Goal: Find specific page/section: Find specific page/section

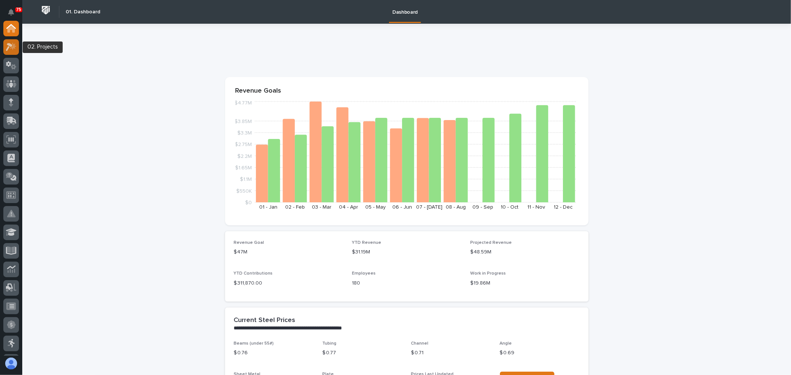
click at [12, 43] on icon at bounding box center [11, 47] width 11 height 9
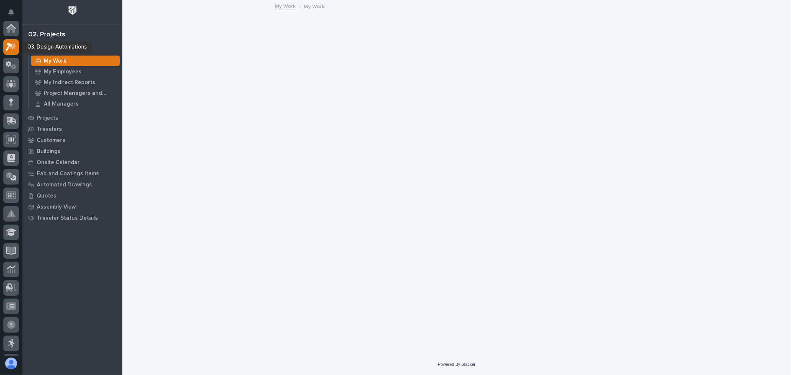
scroll to position [19, 0]
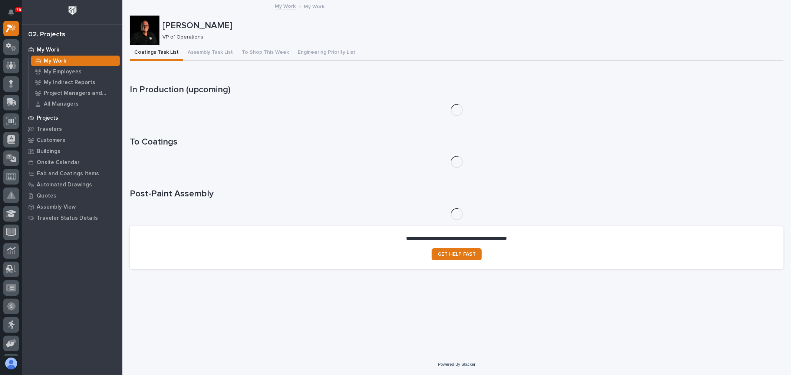
click at [56, 113] on div "Projects" at bounding box center [72, 118] width 96 height 10
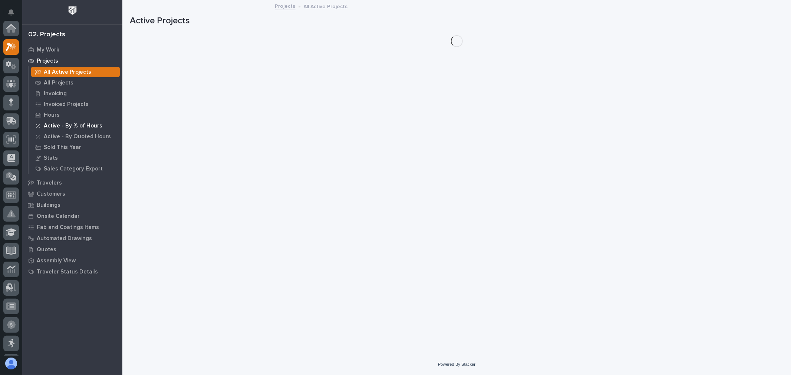
scroll to position [19, 0]
click at [70, 83] on p "All Projects" at bounding box center [59, 83] width 30 height 7
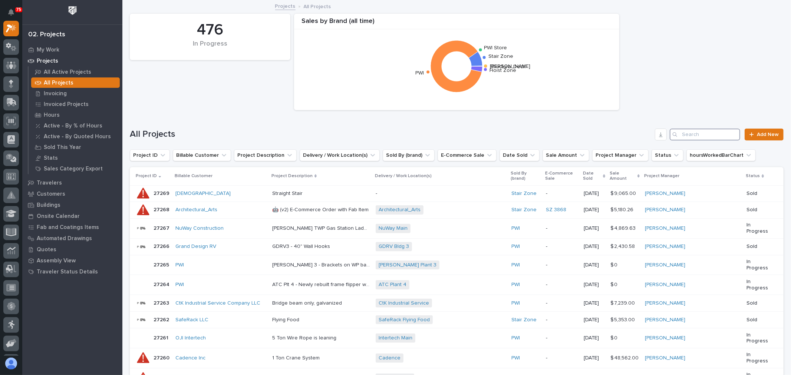
click at [678, 136] on input "Search" at bounding box center [705, 135] width 70 height 12
click at [699, 130] on input "Search" at bounding box center [705, 135] width 70 height 12
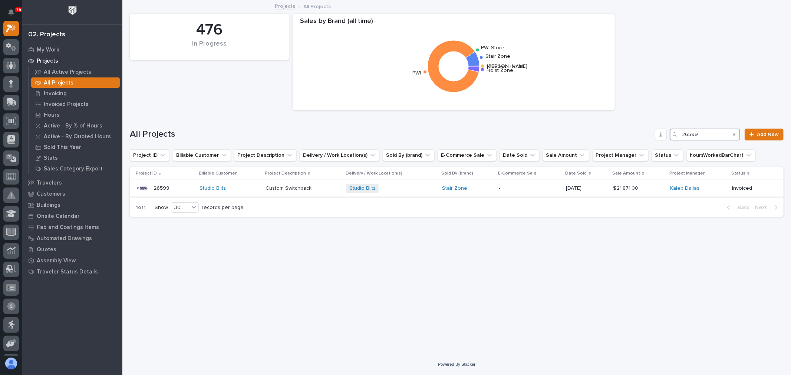
type input "26599"
click at [245, 188] on div "Studio Blitz" at bounding box center [229, 188] width 60 height 6
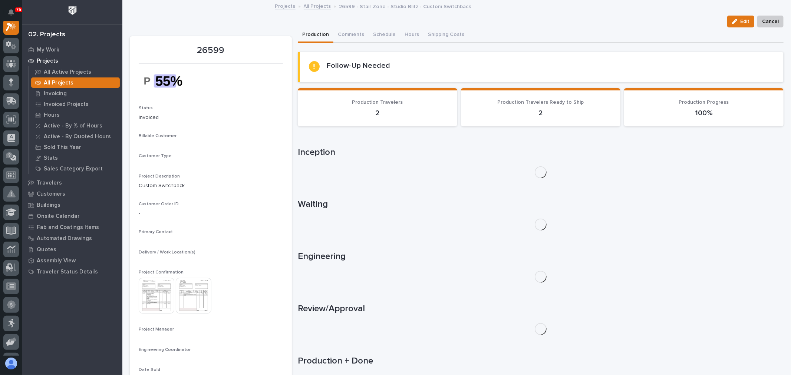
scroll to position [19, 0]
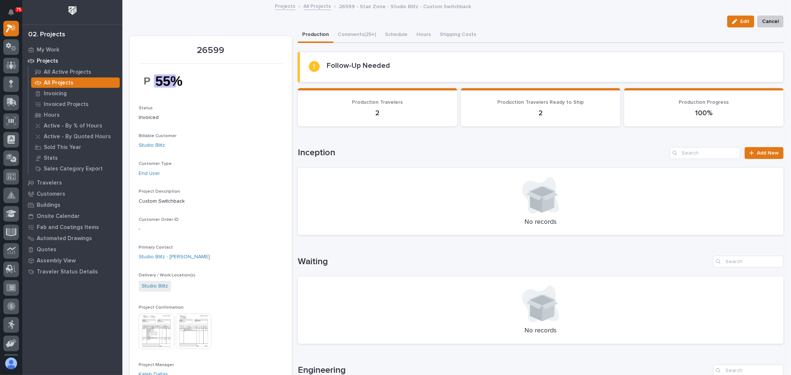
click at [170, 338] on img at bounding box center [157, 332] width 36 height 36
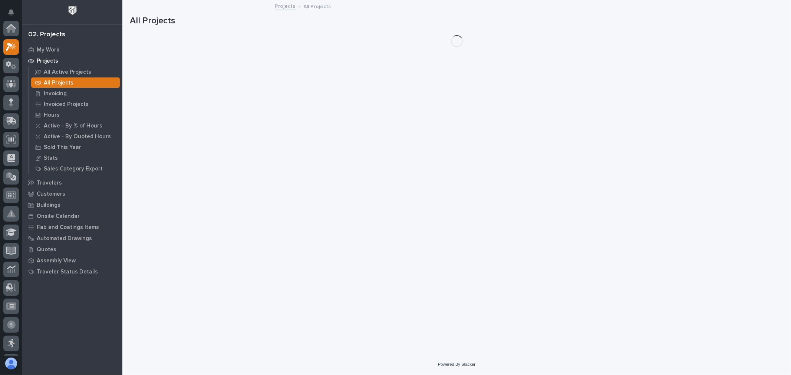
scroll to position [20, 0]
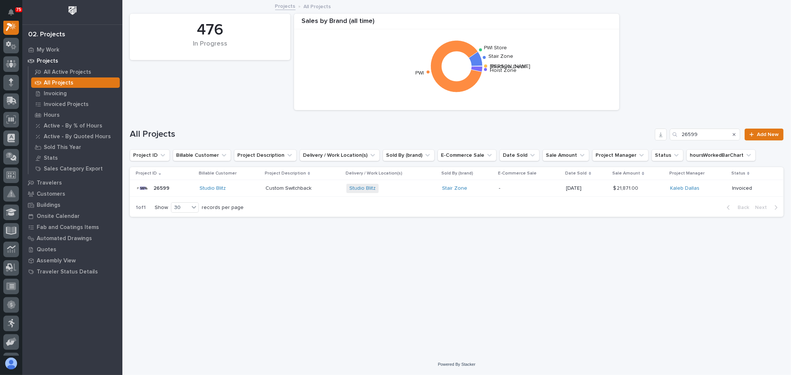
click at [484, 190] on div "Stair Zone" at bounding box center [467, 188] width 51 height 6
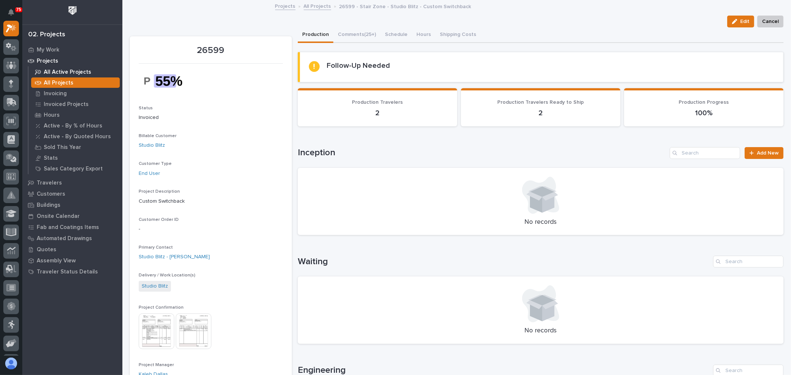
click at [54, 72] on p "All Active Projects" at bounding box center [67, 72] width 47 height 7
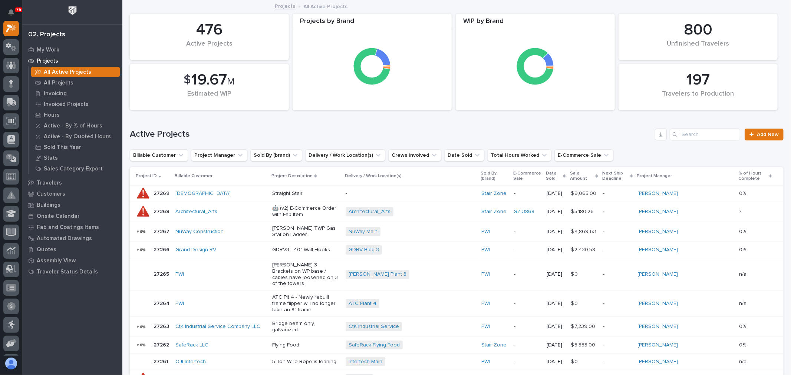
click at [497, 175] on p "Sold By (brand)" at bounding box center [494, 176] width 28 height 14
click at [509, 171] on p "Sold By (brand)" at bounding box center [494, 176] width 28 height 14
click at [509, 176] on p "Sold By (brand)" at bounding box center [494, 176] width 28 height 14
click at [509, 179] on p "Sold By (brand)" at bounding box center [494, 176] width 28 height 14
click at [498, 172] on p "Sold By (brand)" at bounding box center [494, 176] width 28 height 14
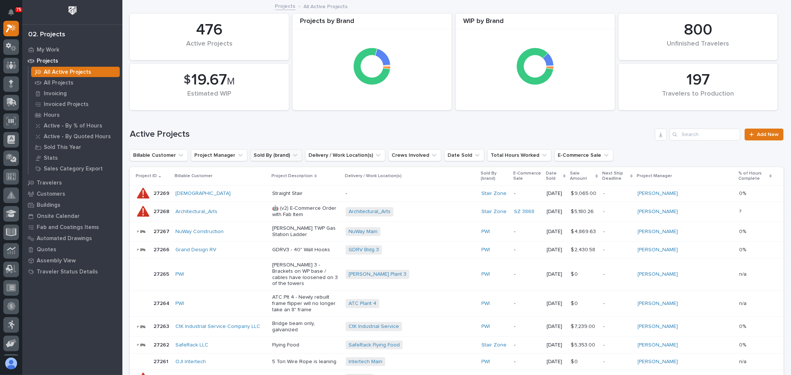
click at [291, 154] on icon "Sold By (brand)" at bounding box center [294, 155] width 7 height 7
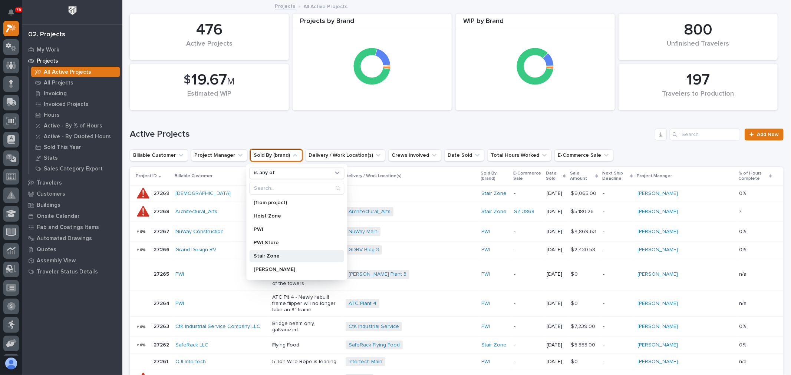
click at [278, 253] on div "Stair Zone" at bounding box center [296, 256] width 95 height 12
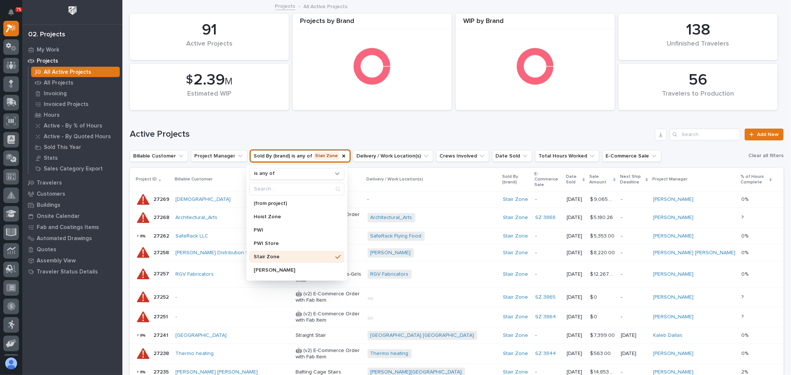
click at [460, 179] on div "Delivery / Work Location(s)" at bounding box center [432, 179] width 131 height 8
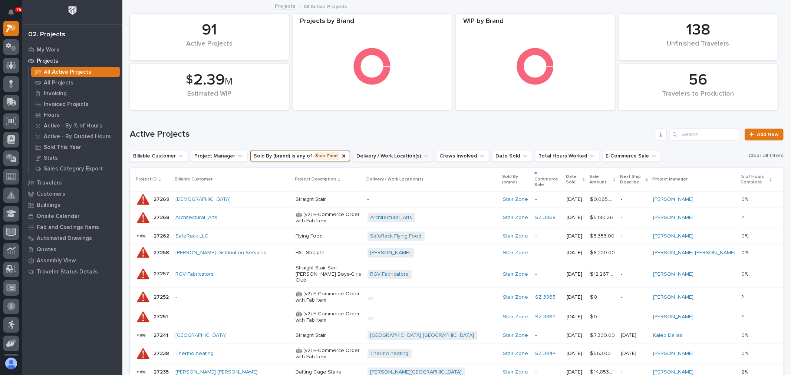
click at [422, 157] on icon "Delivery / Work Location(s)" at bounding box center [425, 155] width 7 height 7
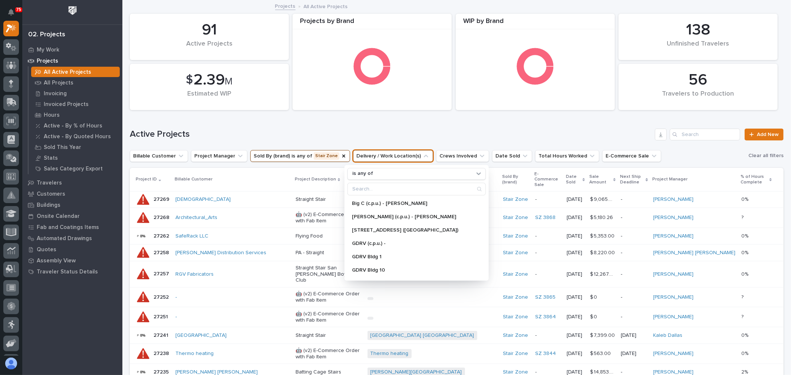
click at [412, 166] on div "is any of Big C (c.p.u.) - Eric Freedline Borkholder's (c.p.u.) - Greg Kil Fore…" at bounding box center [416, 223] width 144 height 116
click at [434, 137] on h1 "Active Projects" at bounding box center [391, 134] width 522 height 11
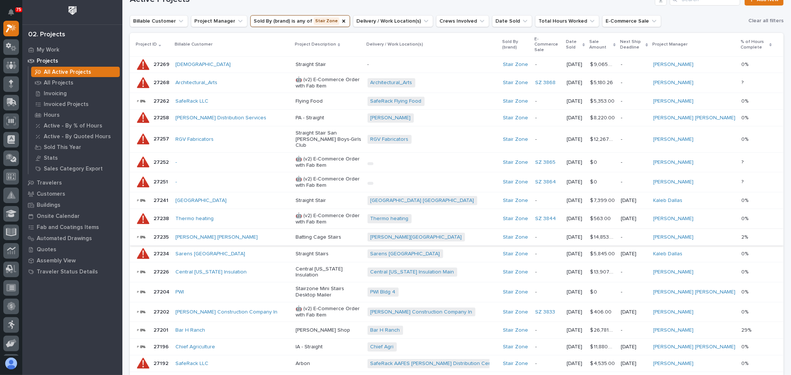
scroll to position [82, 0]
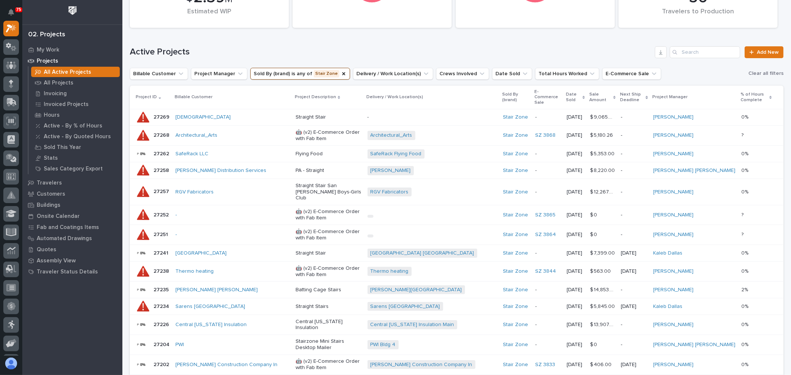
click at [615, 96] on icon at bounding box center [614, 97] width 2 height 3
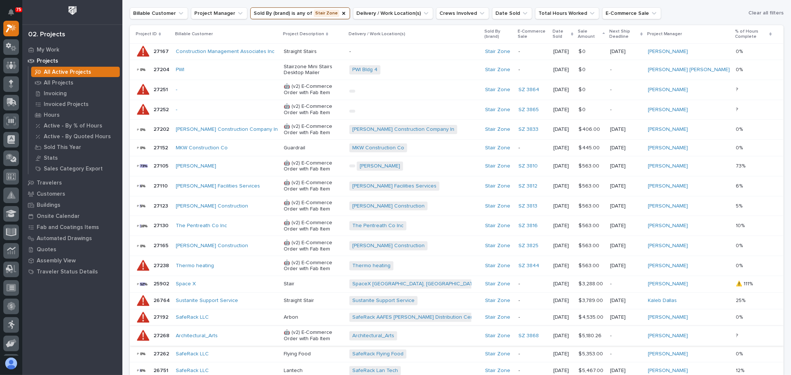
scroll to position [165, 0]
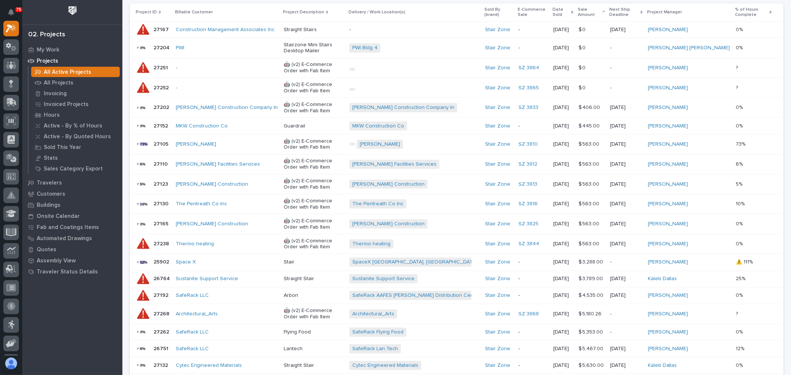
click at [605, 11] on icon at bounding box center [603, 11] width 2 height 1
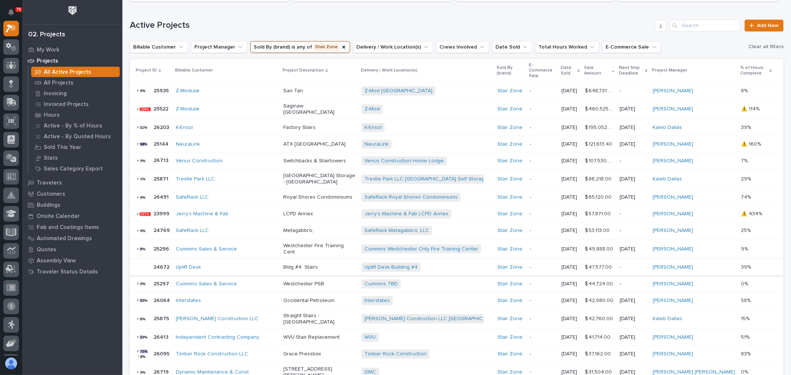
scroll to position [19, 0]
click at [640, 67] on p "Next Ship Deadline" at bounding box center [631, 71] width 24 height 14
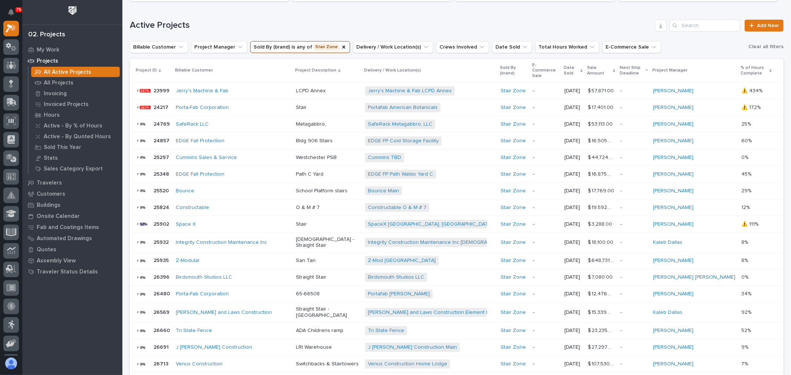
scroll to position [105, 0]
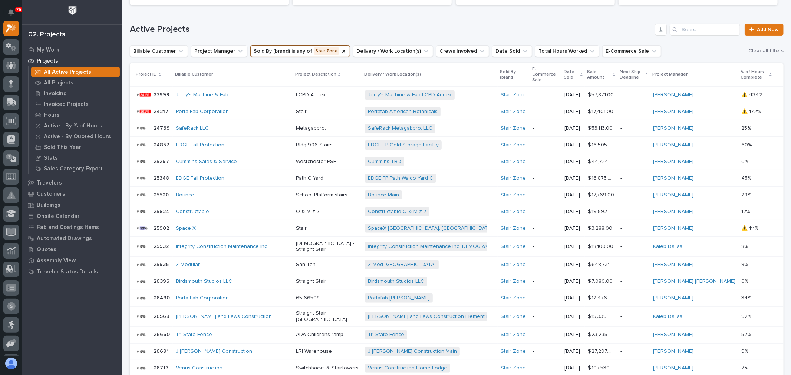
click at [644, 71] on p "Next Ship Deadline" at bounding box center [631, 75] width 24 height 14
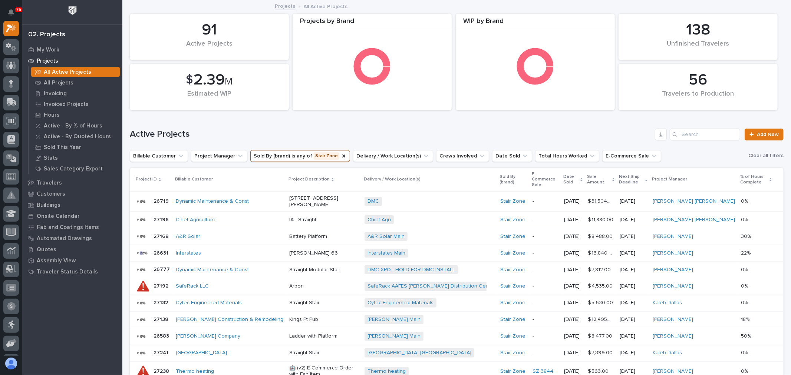
click at [643, 179] on p "Next Ship Deadline" at bounding box center [631, 180] width 24 height 14
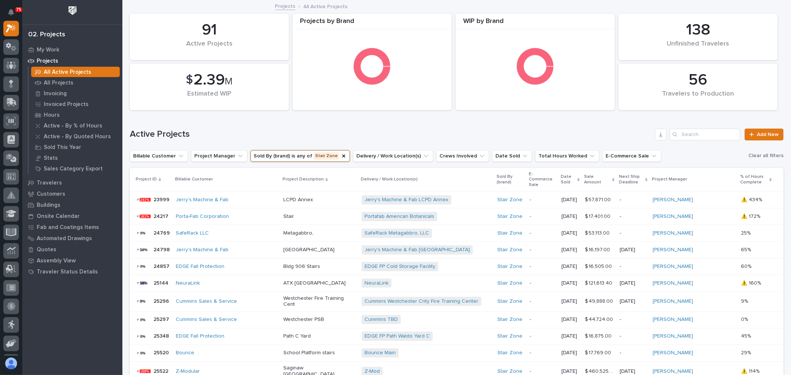
click at [640, 179] on p "Next Ship Deadline" at bounding box center [631, 180] width 24 height 14
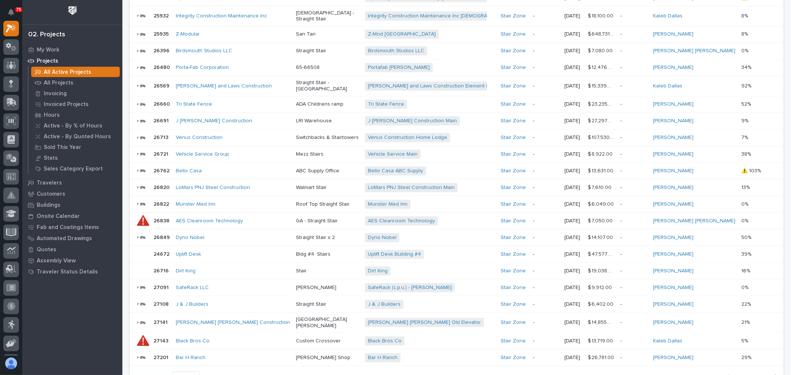
scroll to position [391, 0]
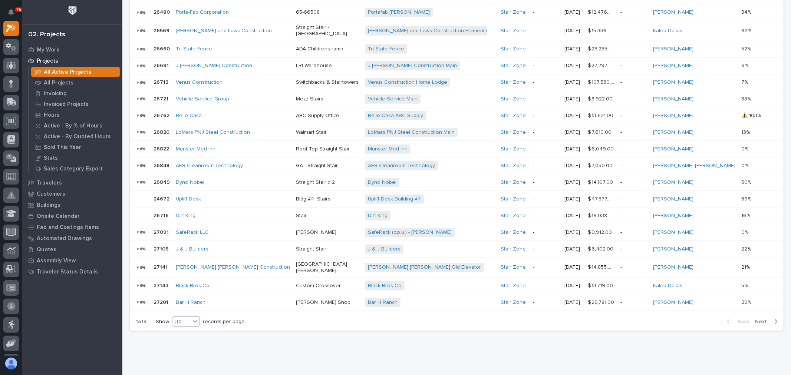
click at [194, 320] on icon at bounding box center [195, 321] width 4 height 3
click at [188, 327] on div "30" at bounding box center [186, 329] width 27 height 9
click at [774, 318] on icon "button" at bounding box center [775, 321] width 3 height 7
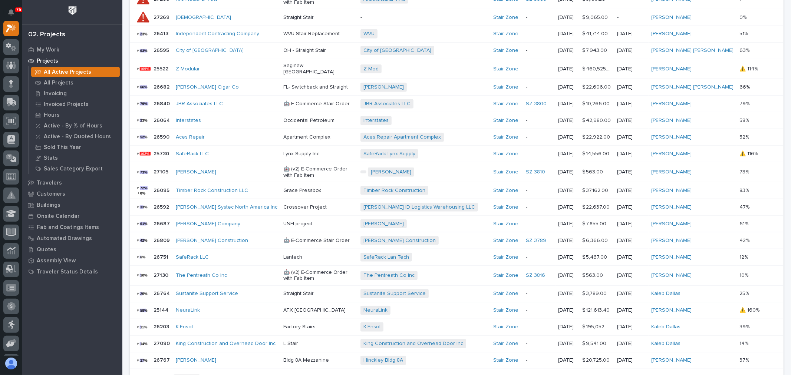
scroll to position [19, 0]
click at [774, 377] on icon "button" at bounding box center [775, 380] width 3 height 7
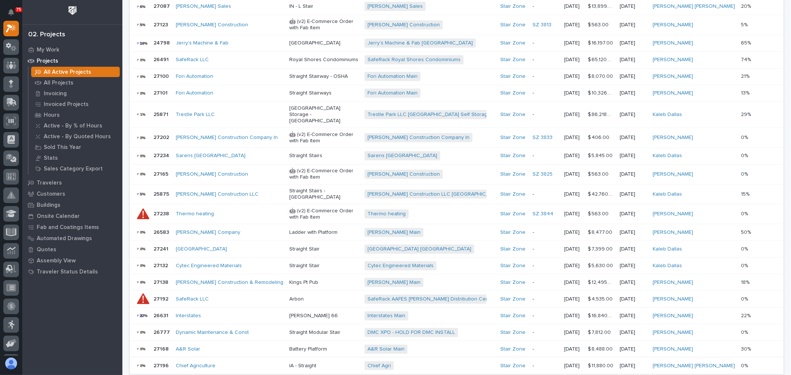
scroll to position [19, 0]
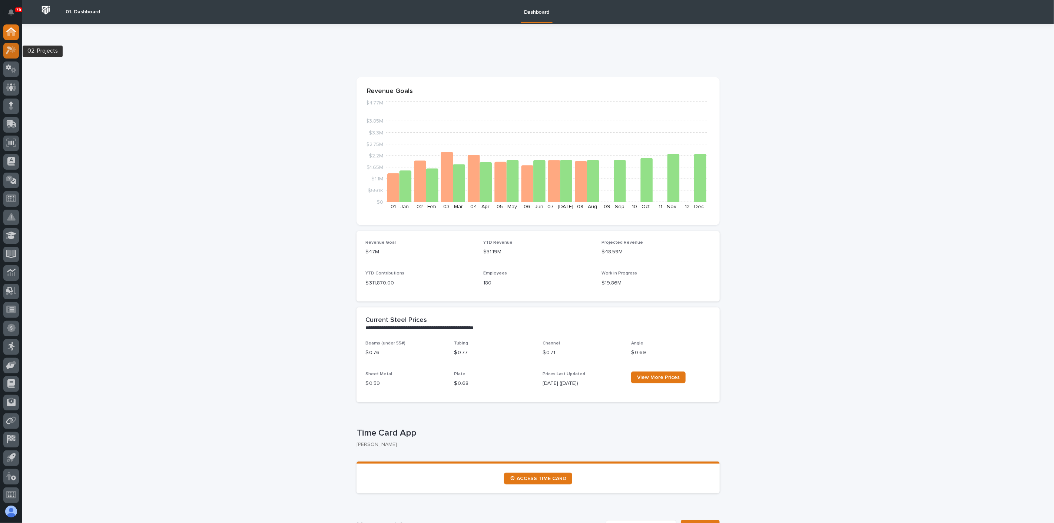
click at [10, 51] on icon at bounding box center [11, 50] width 11 height 9
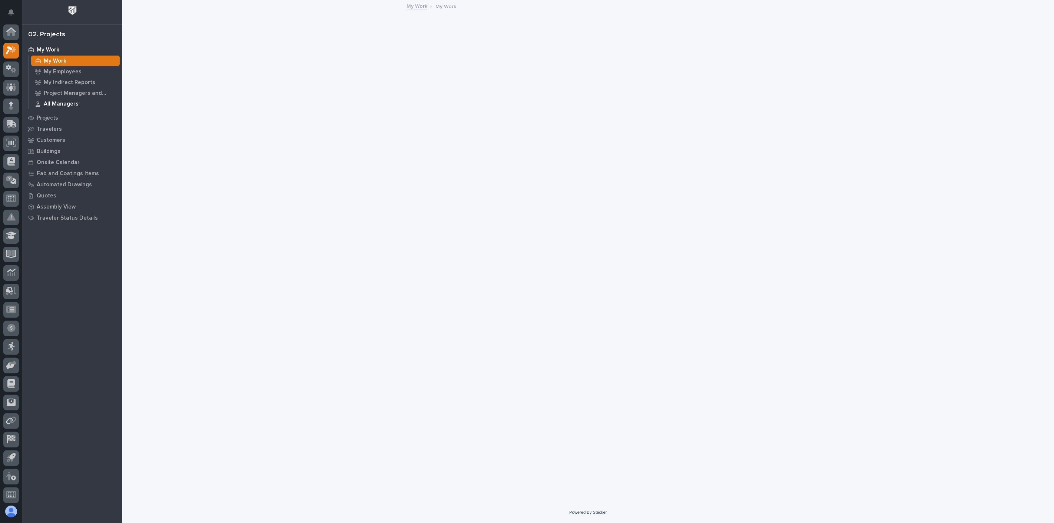
scroll to position [2, 0]
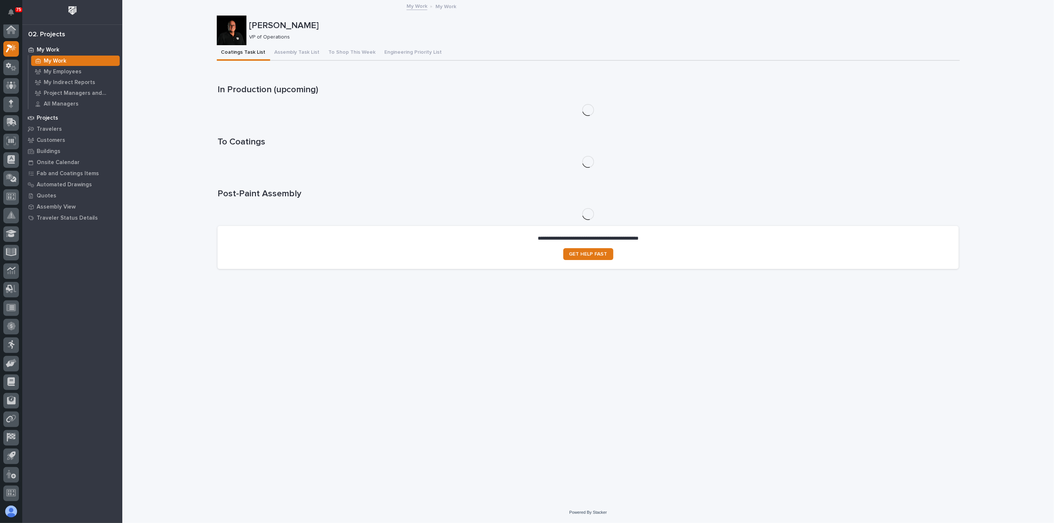
click at [52, 117] on p "Projects" at bounding box center [48, 118] width 22 height 7
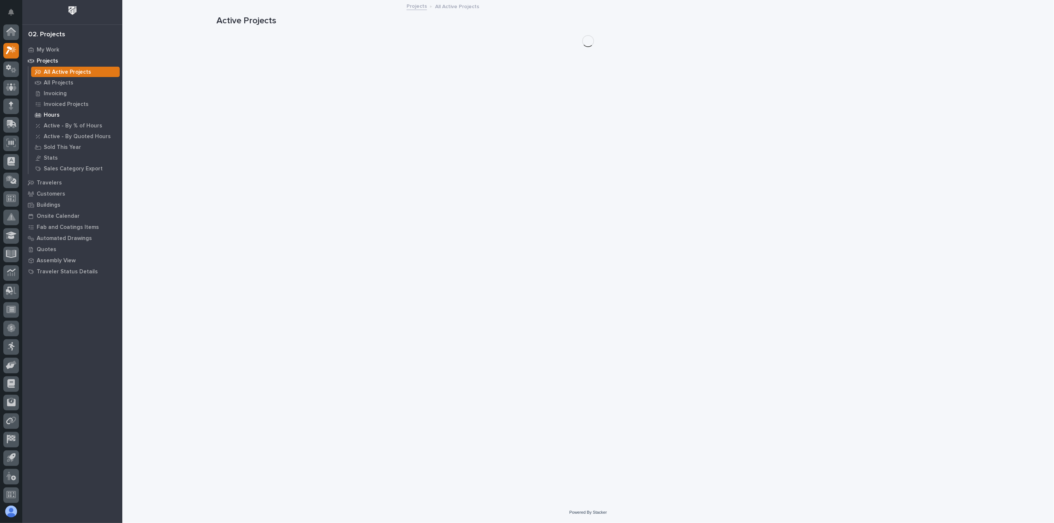
scroll to position [2, 0]
click at [60, 83] on p "All Projects" at bounding box center [59, 83] width 30 height 7
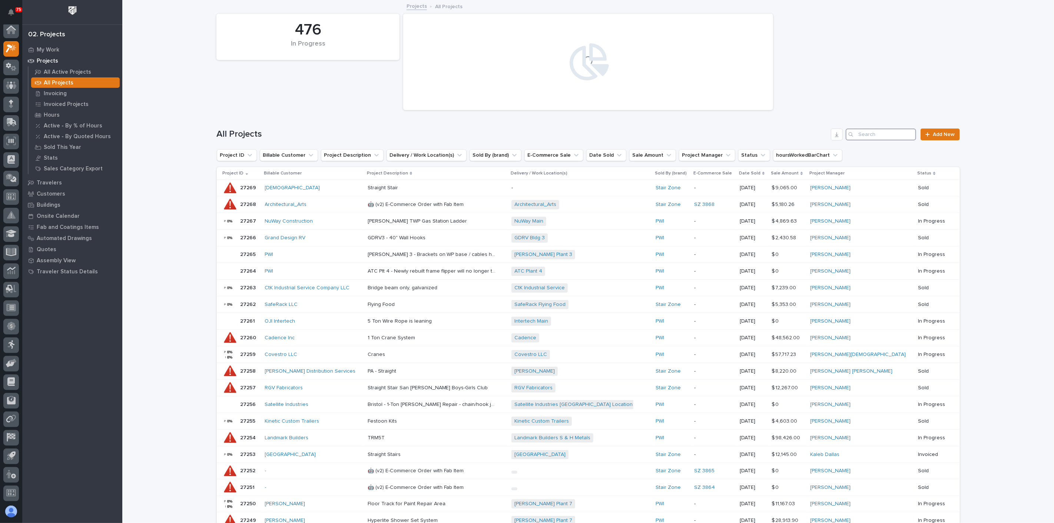
click at [889, 129] on input "Search" at bounding box center [881, 135] width 70 height 12
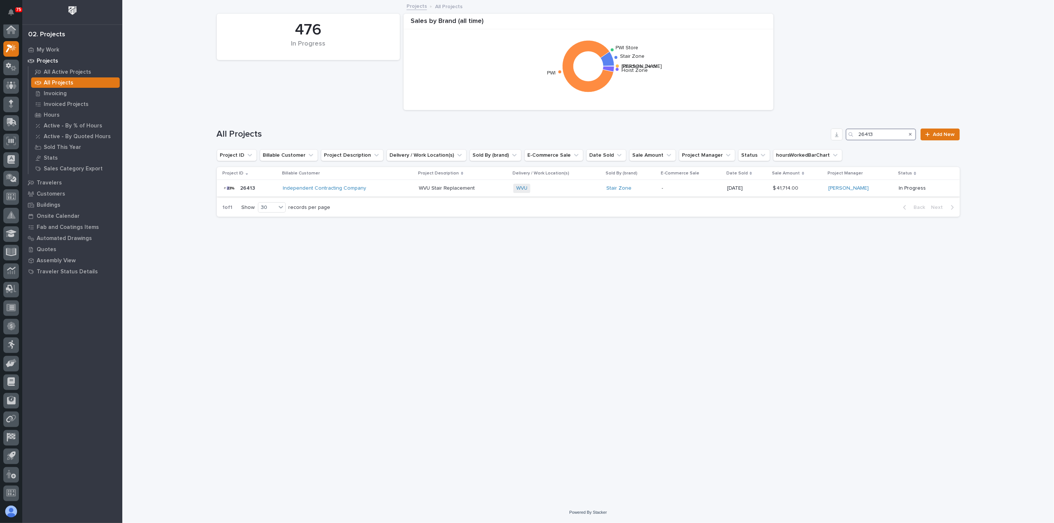
type input "26413"
click at [490, 185] on p at bounding box center [463, 188] width 89 height 6
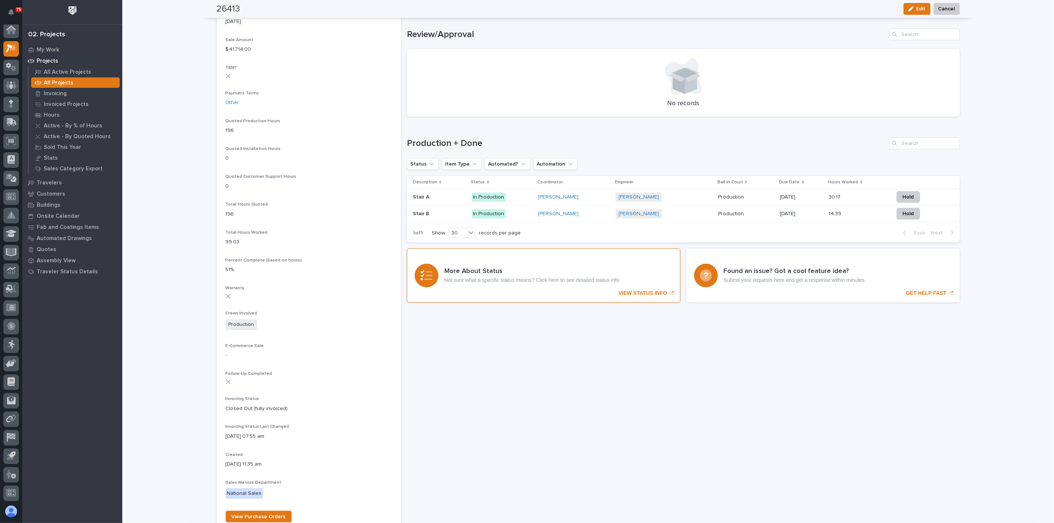
scroll to position [412, 0]
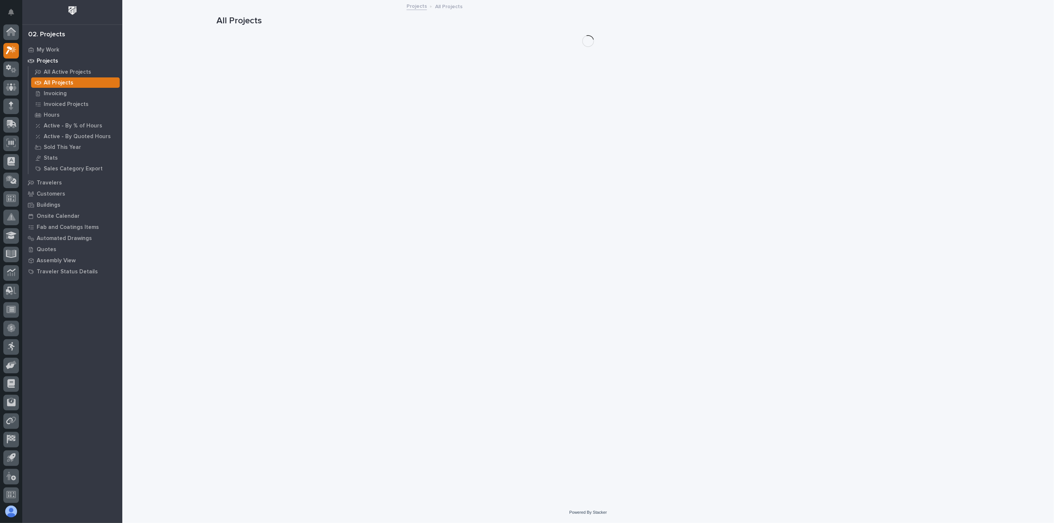
scroll to position [2, 0]
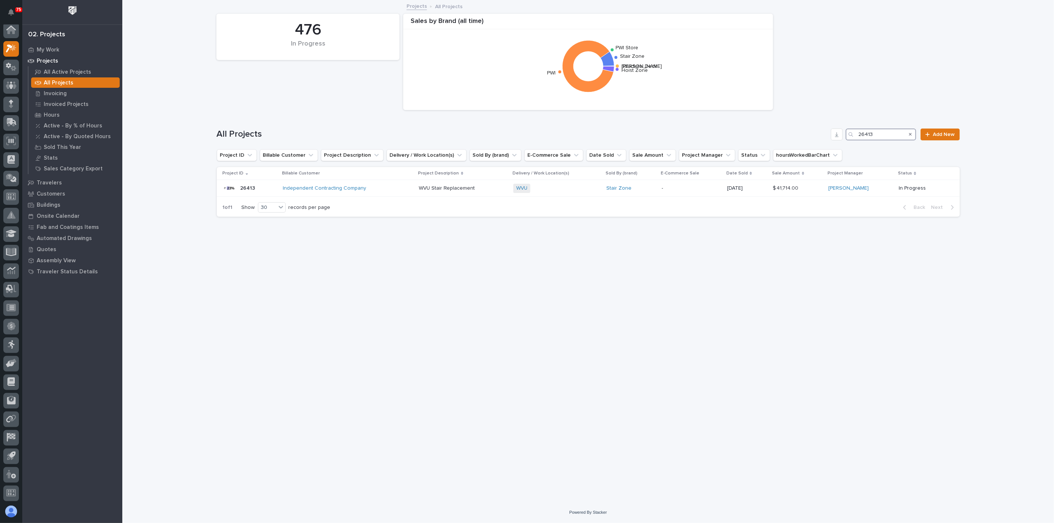
click at [886, 132] on input "26413" at bounding box center [881, 135] width 70 height 12
type input "27269"
click at [473, 192] on div "Straight Stair Straight Stair" at bounding box center [434, 188] width 78 height 12
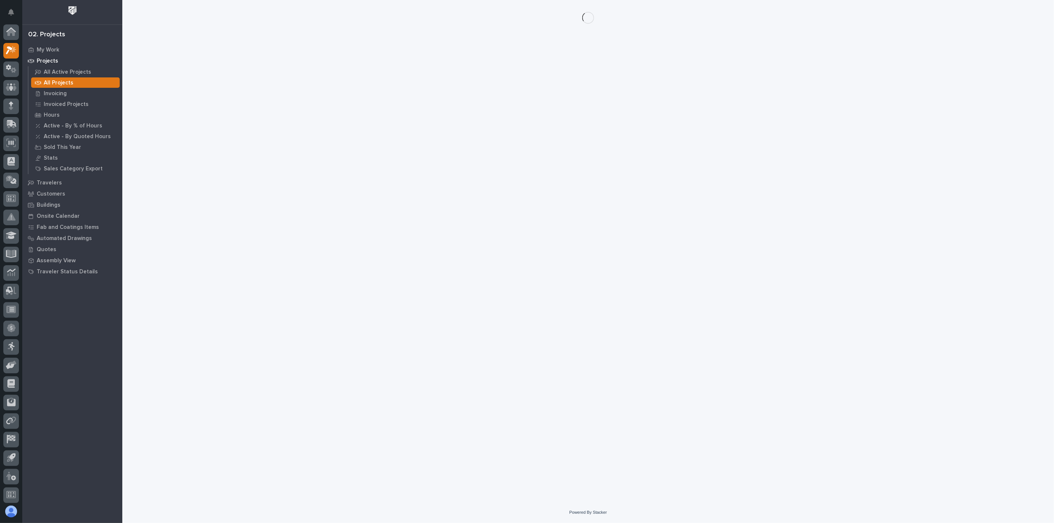
scroll to position [2, 0]
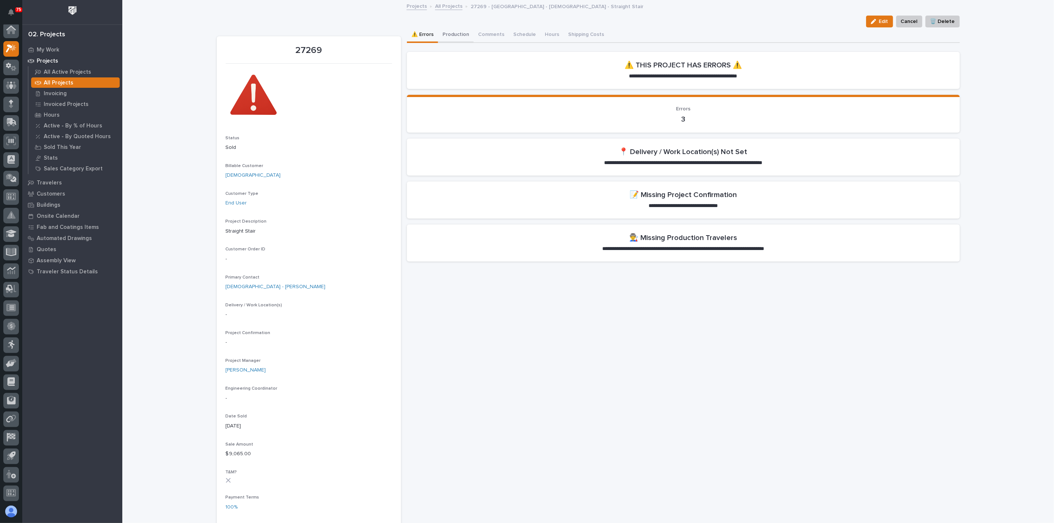
click at [453, 32] on button "Production" at bounding box center [456, 35] width 36 height 16
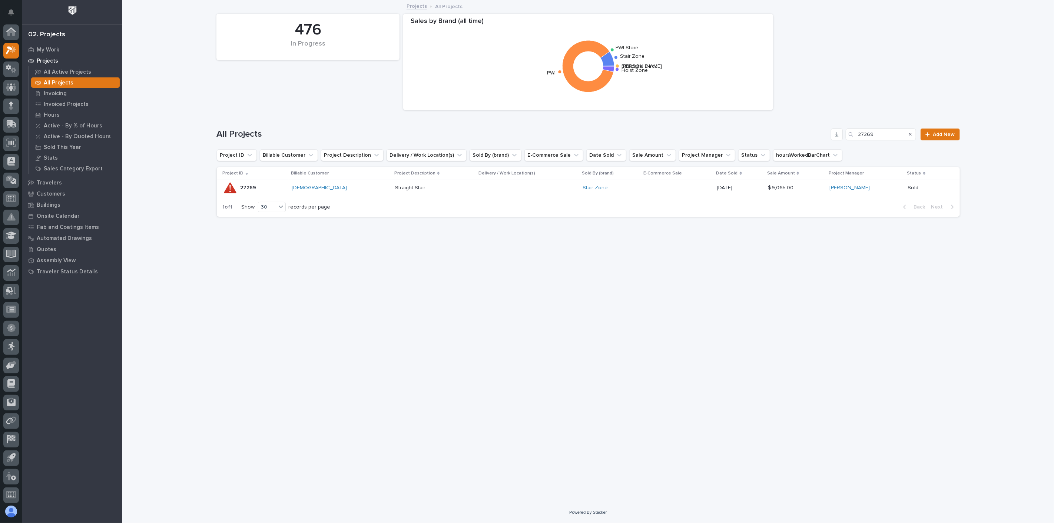
scroll to position [2, 0]
click at [892, 136] on input "27269" at bounding box center [881, 135] width 70 height 12
type input "26595"
click at [531, 185] on div "City of Monroe + 0" at bounding box center [511, 188] width 119 height 9
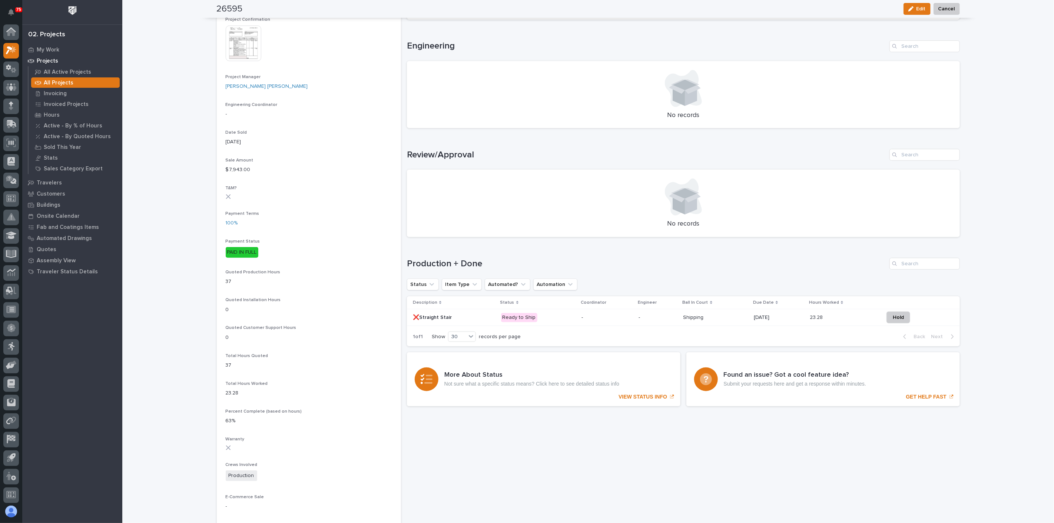
scroll to position [288, 0]
